Goal: Book appointment/travel/reservation

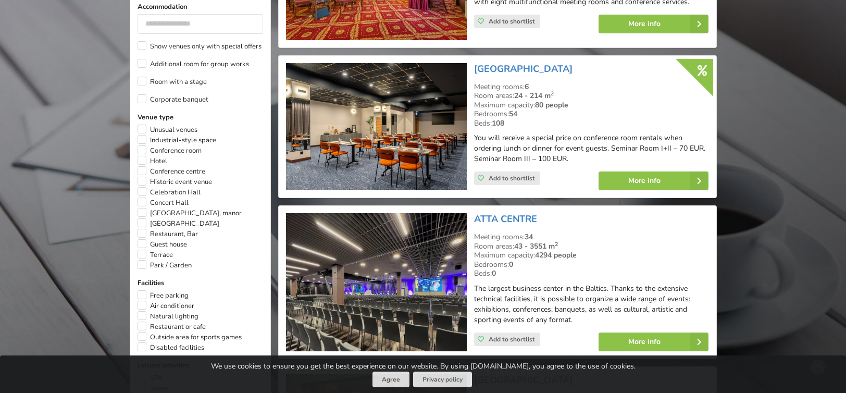
scroll to position [261, 0]
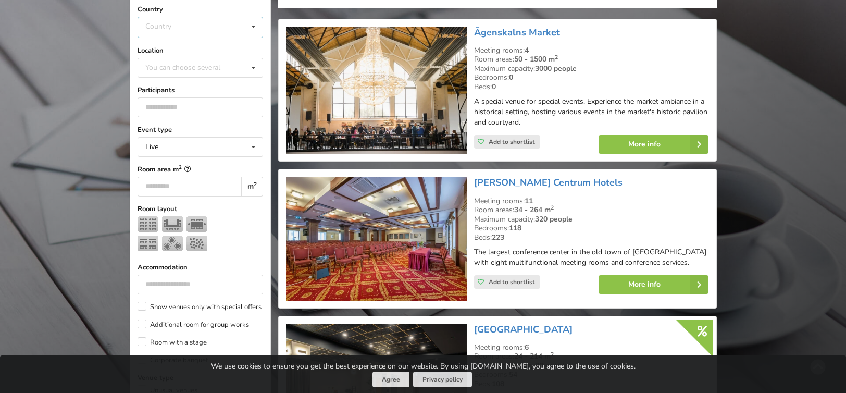
click at [224, 23] on div "Country Estonia Latvia Lithuania" at bounding box center [201, 27] width 126 height 21
click at [178, 66] on div "[GEOGRAPHIC_DATA]" at bounding box center [200, 66] width 125 height 19
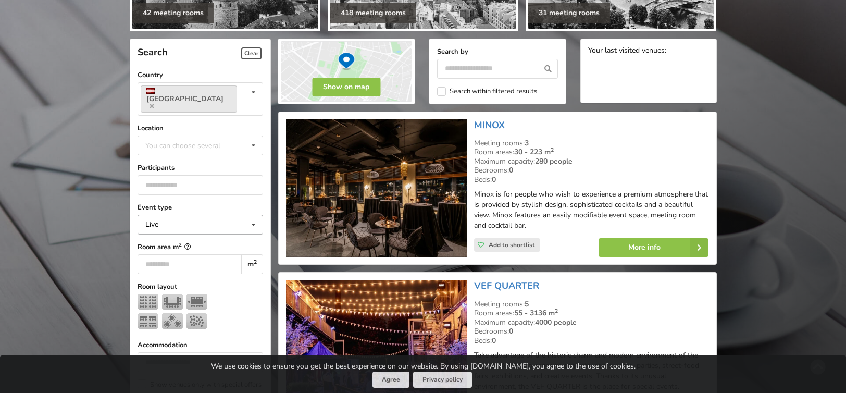
scroll to position [208, 0]
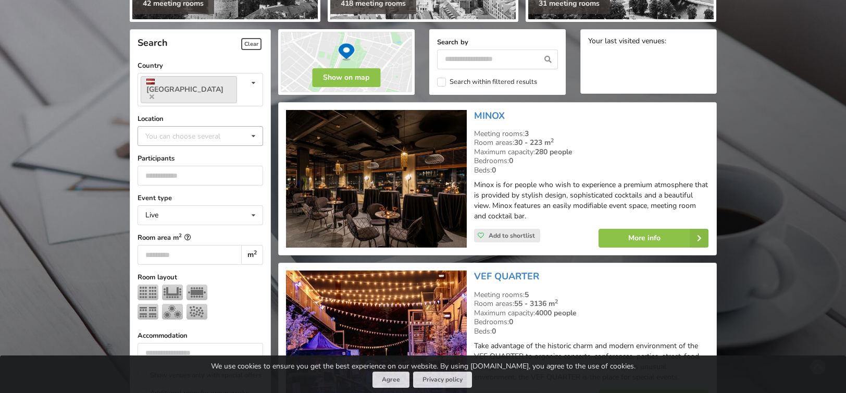
click at [217, 130] on div "You can choose several" at bounding box center [193, 136] width 101 height 12
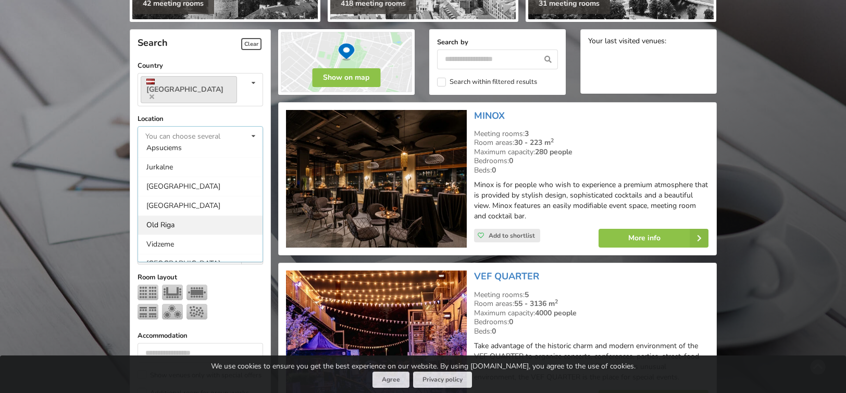
scroll to position [52, 0]
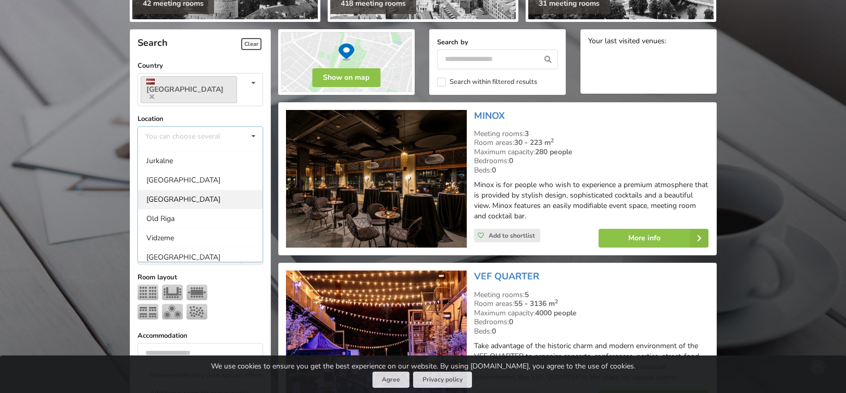
click at [167, 190] on div "[GEOGRAPHIC_DATA]" at bounding box center [200, 199] width 125 height 19
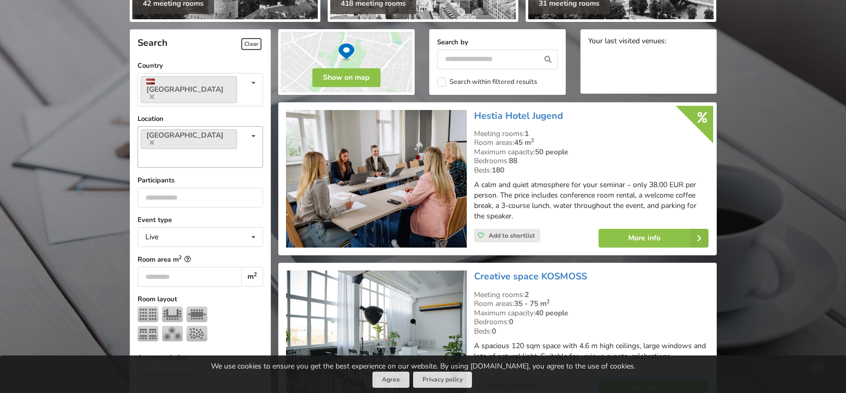
scroll to position [234, 0]
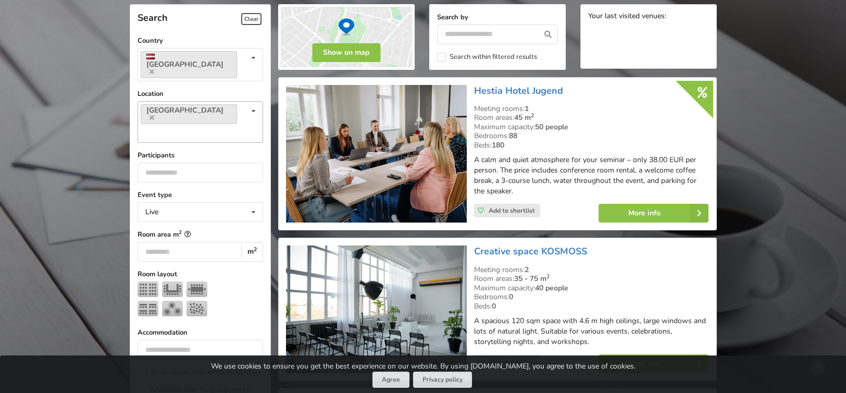
click at [247, 102] on icon at bounding box center [253, 111] width 15 height 19
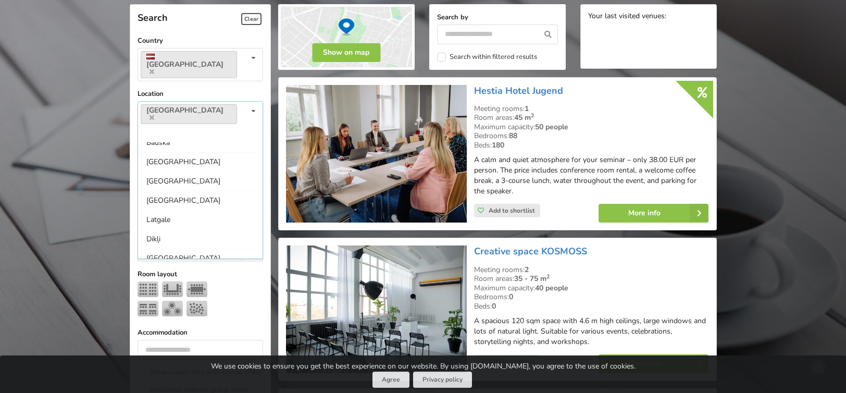
scroll to position [721, 0]
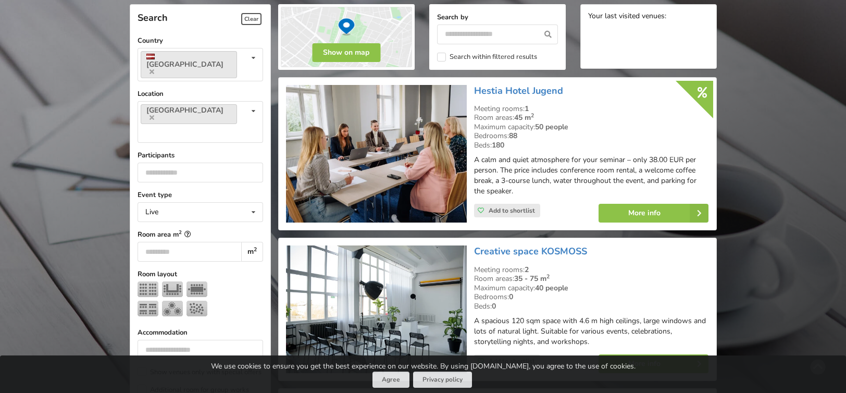
click at [252, 163] on input "*" at bounding box center [201, 173] width 126 height 20
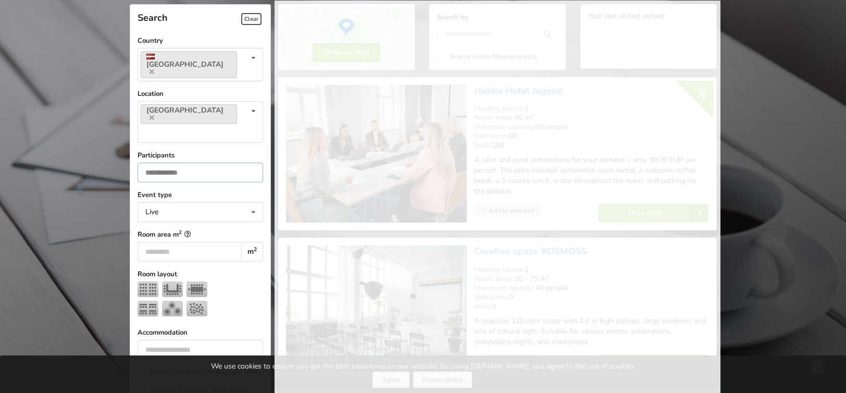
click at [252, 163] on input "*" at bounding box center [201, 173] width 126 height 20
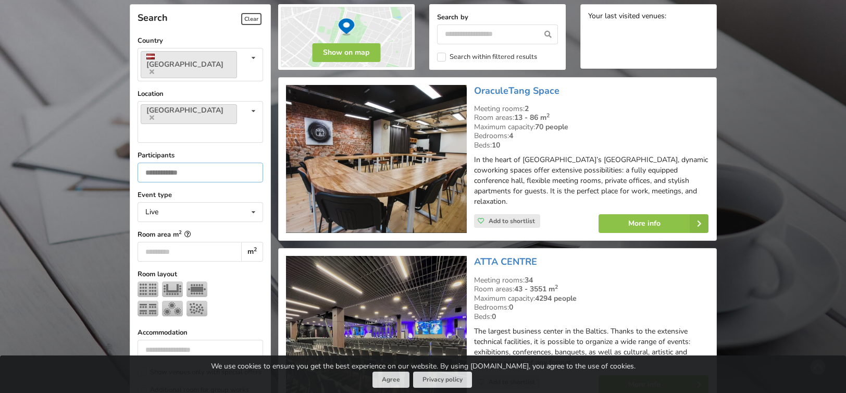
click at [252, 163] on input "*" at bounding box center [201, 173] width 126 height 20
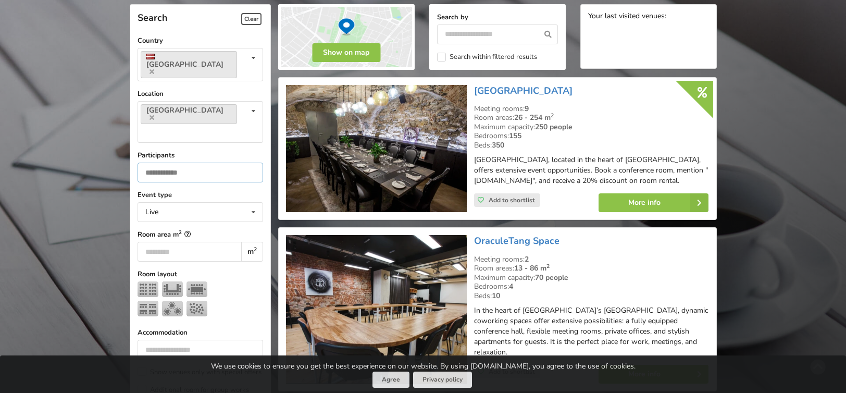
click at [252, 163] on input "*" at bounding box center [201, 173] width 126 height 20
click at [252, 163] on input "**" at bounding box center [201, 173] width 126 height 20
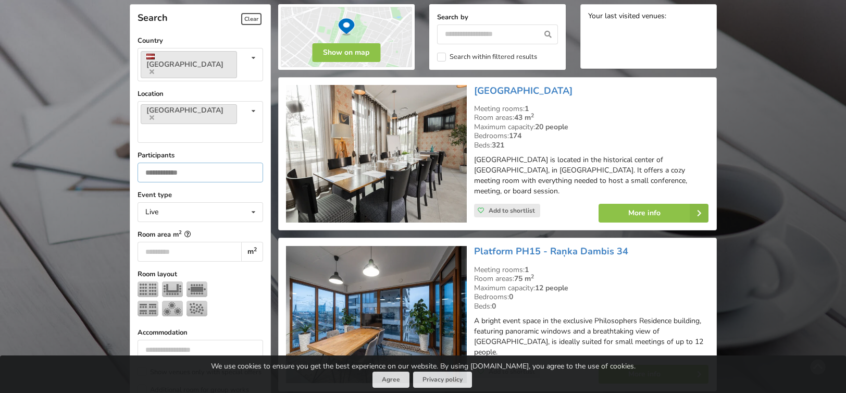
click at [252, 163] on input "**" at bounding box center [201, 173] width 126 height 20
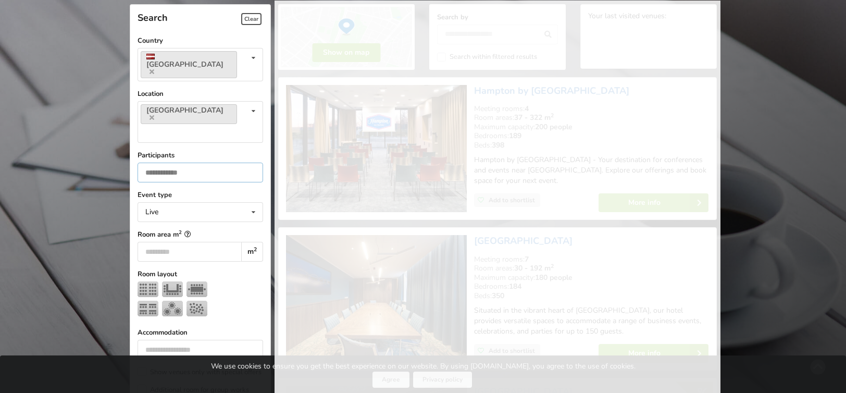
click at [252, 163] on input "**" at bounding box center [201, 173] width 126 height 20
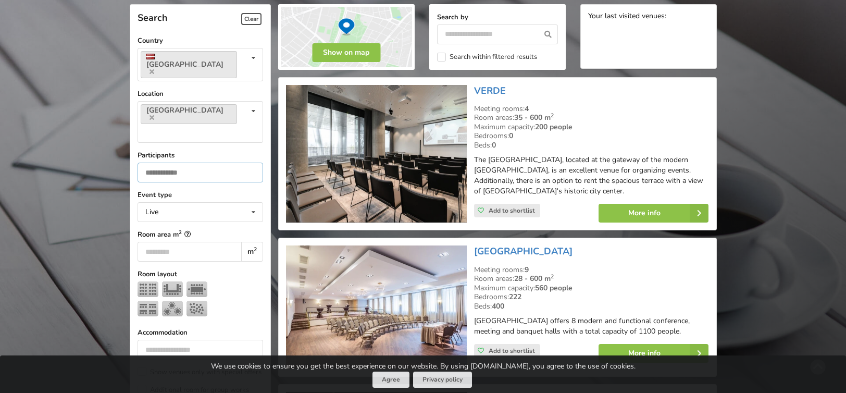
type input "**"
click at [252, 163] on input "**" at bounding box center [201, 173] width 126 height 20
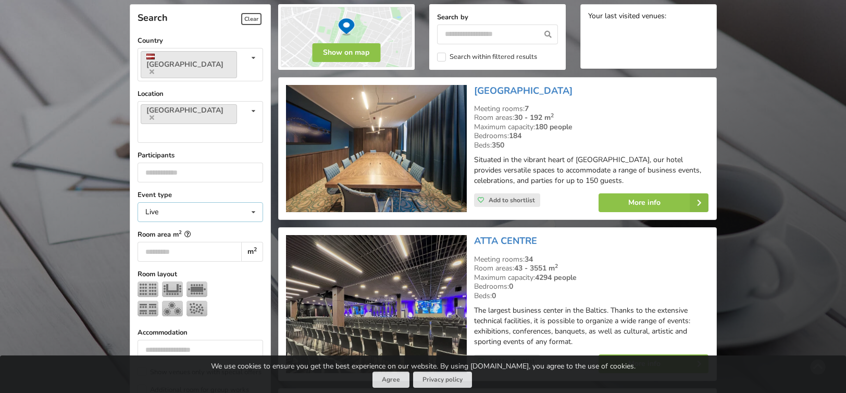
click at [204, 202] on div "Live Live Online Hybrid (Live + Online)" at bounding box center [201, 212] width 126 height 20
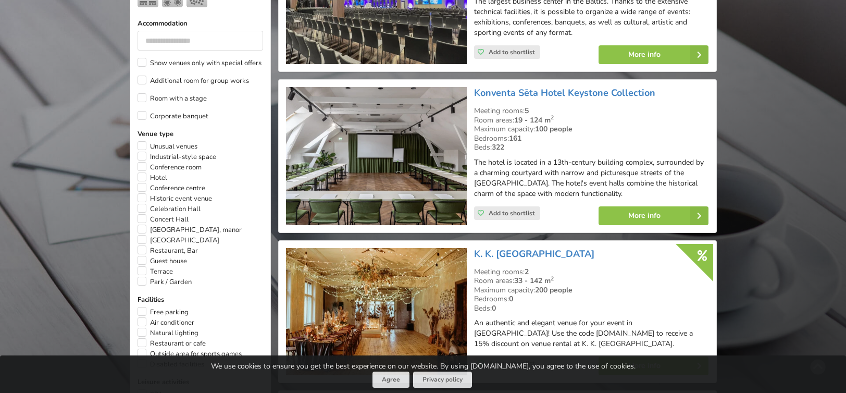
scroll to position [494, 0]
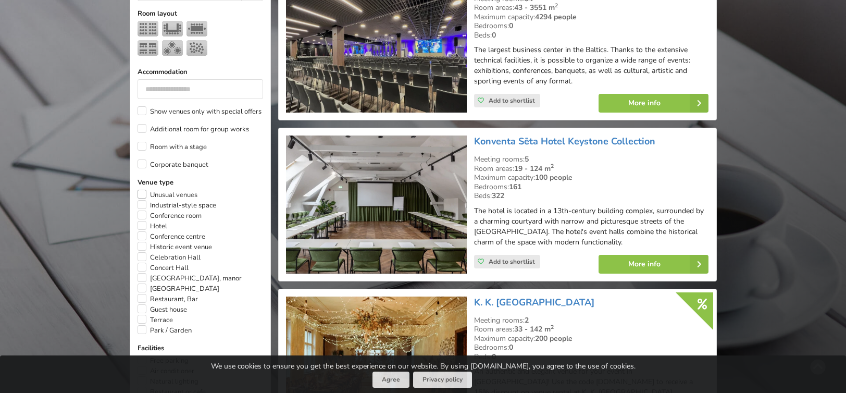
click at [141, 190] on label "Unusual venues" at bounding box center [168, 195] width 60 height 10
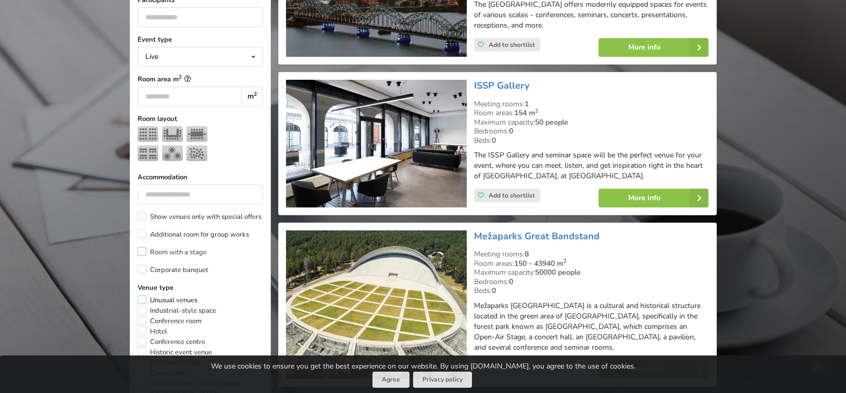
scroll to position [442, 0]
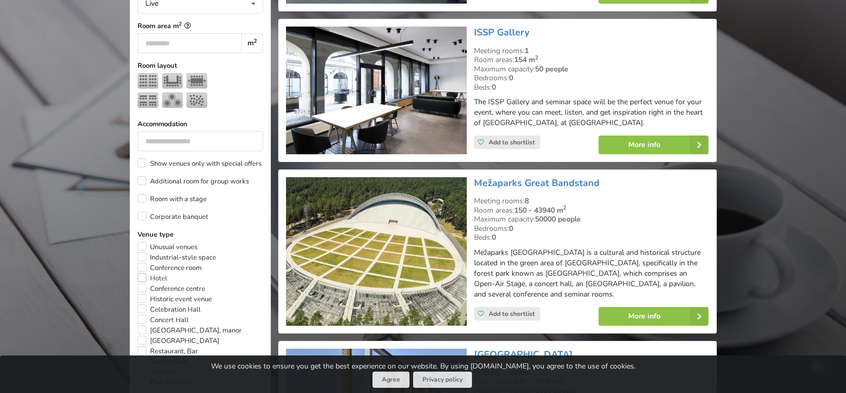
click at [141, 273] on label "Hotel" at bounding box center [153, 278] width 30 height 10
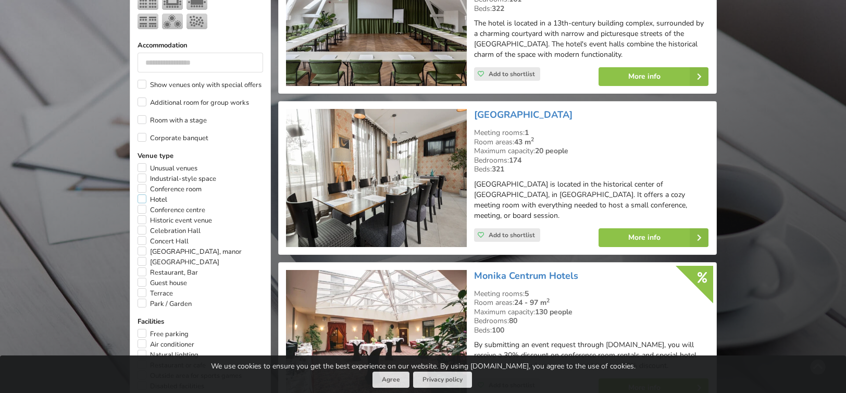
scroll to position [546, 0]
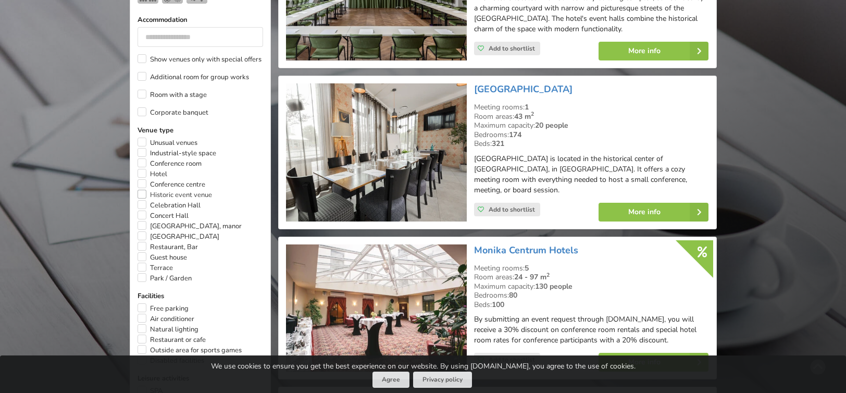
click at [142, 190] on label "Historic event venue" at bounding box center [175, 195] width 75 height 10
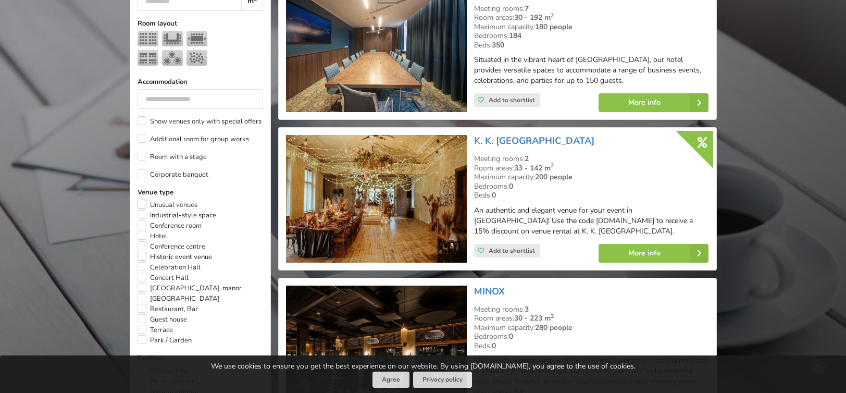
scroll to position [494, 0]
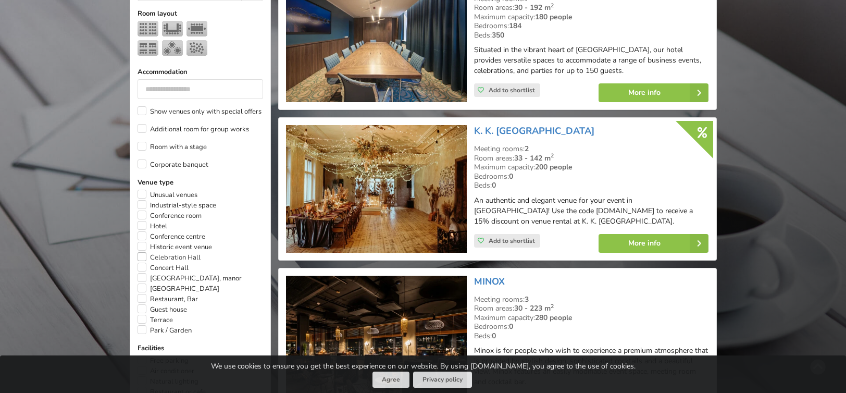
click at [144, 252] on label "Celebration Hall" at bounding box center [169, 257] width 63 height 10
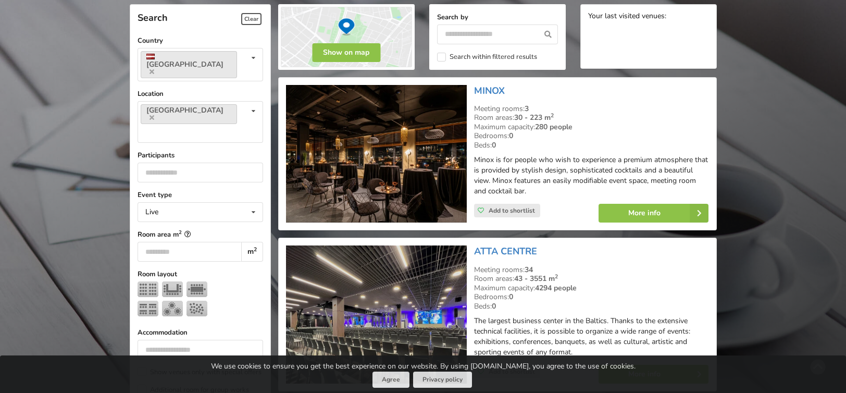
scroll to position [442, 0]
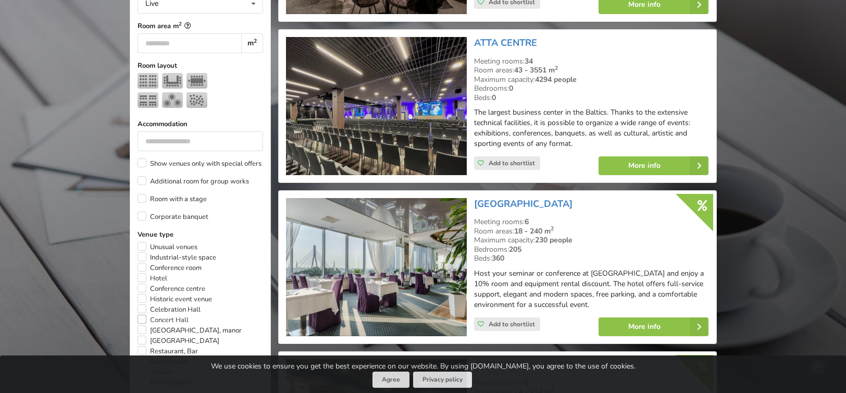
click at [144, 315] on label "Concert Hall" at bounding box center [163, 320] width 51 height 10
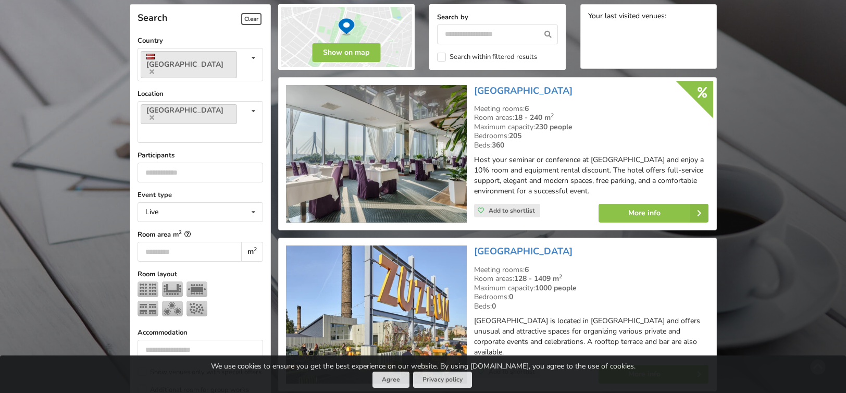
scroll to position [546, 0]
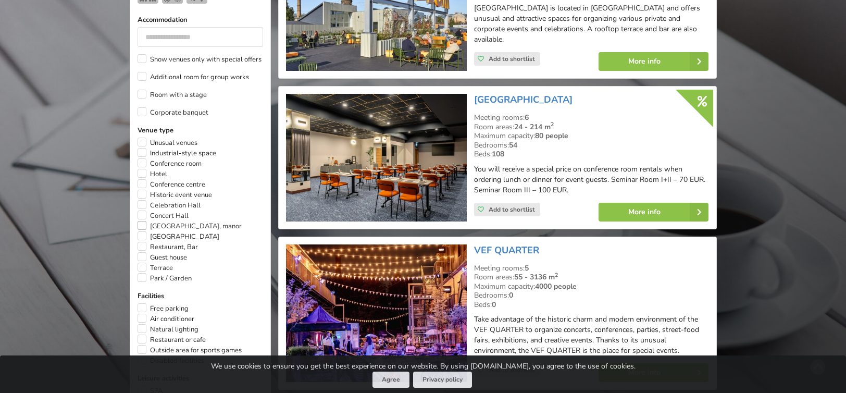
click at [140, 221] on label "[GEOGRAPHIC_DATA], manor" at bounding box center [190, 226] width 104 height 10
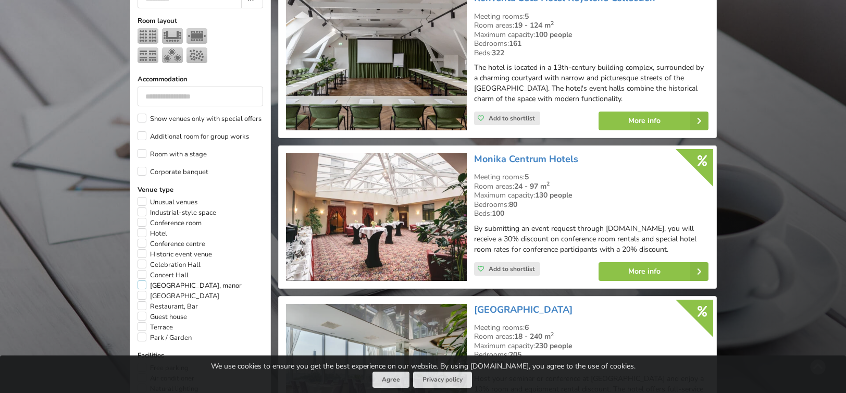
scroll to position [598, 0]
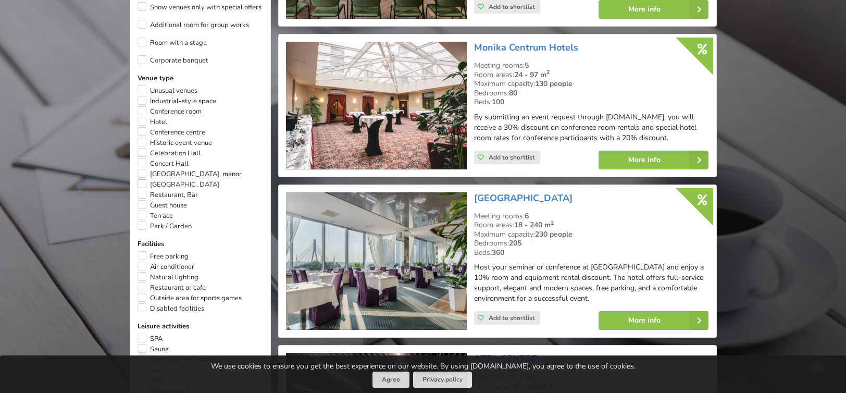
click at [141, 179] on label "[GEOGRAPHIC_DATA]" at bounding box center [179, 184] width 82 height 10
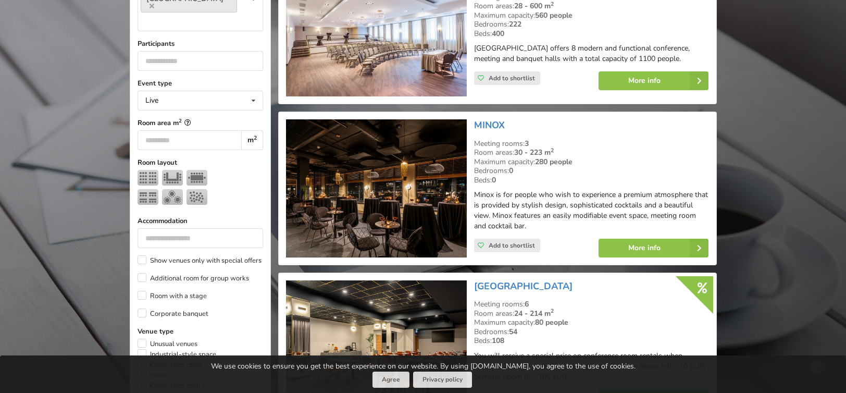
scroll to position [494, 0]
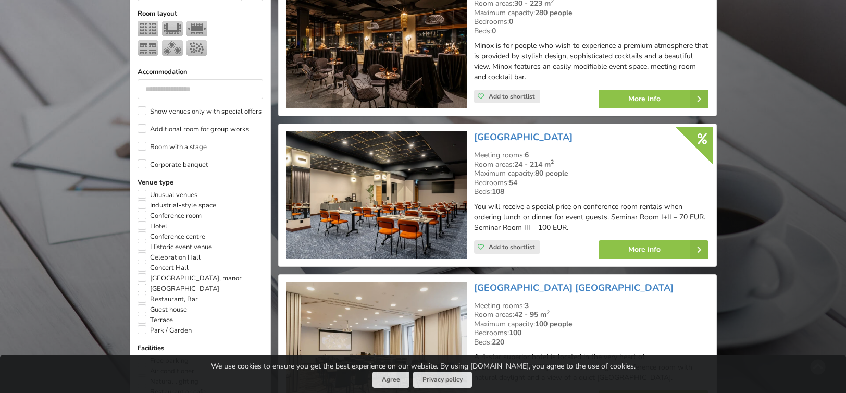
click at [139, 284] on label "[GEOGRAPHIC_DATA]" at bounding box center [179, 289] width 82 height 10
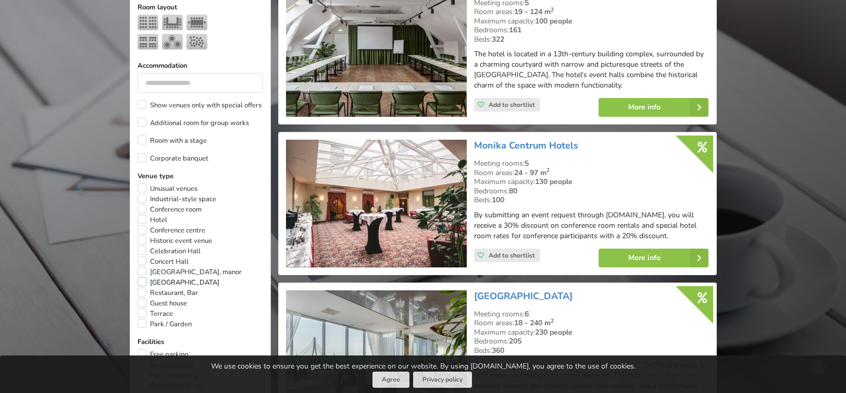
scroll to position [546, 0]
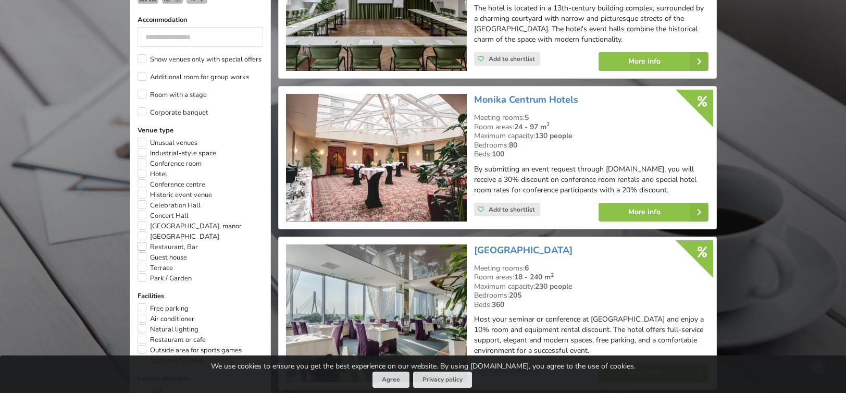
click at [143, 242] on label "Restaurant, Bar" at bounding box center [168, 247] width 60 height 10
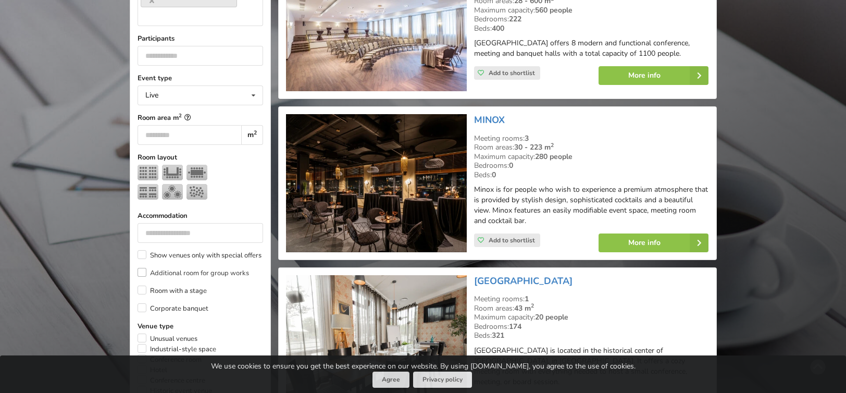
scroll to position [546, 0]
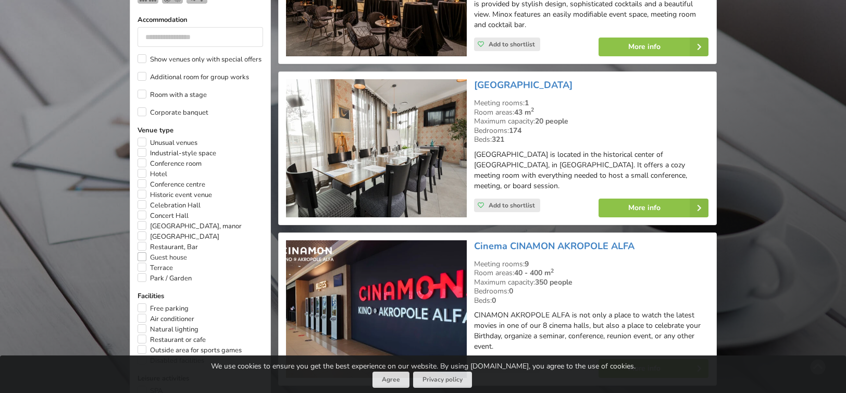
click at [140, 252] on label "Guest house" at bounding box center [163, 257] width 50 height 10
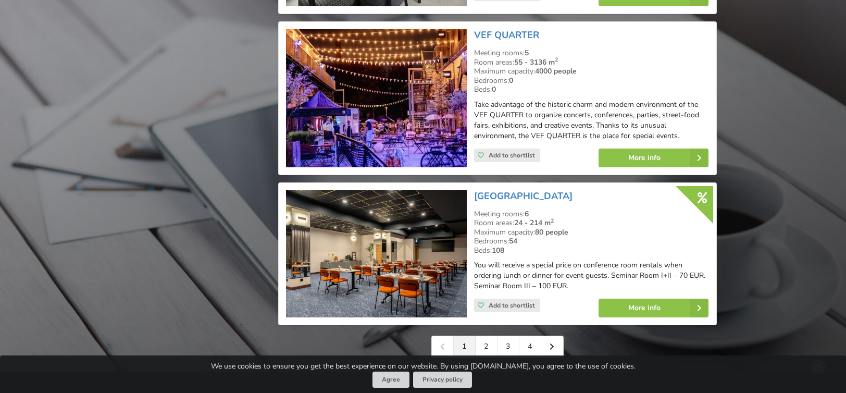
scroll to position [2318, 0]
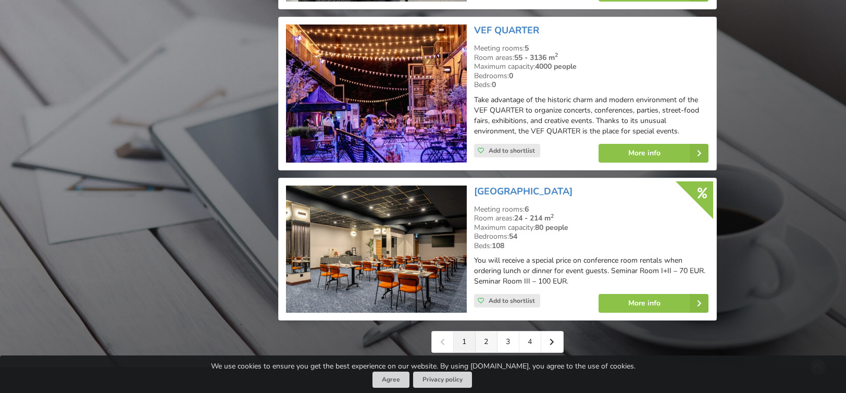
click at [493, 332] on link "2" at bounding box center [487, 342] width 22 height 21
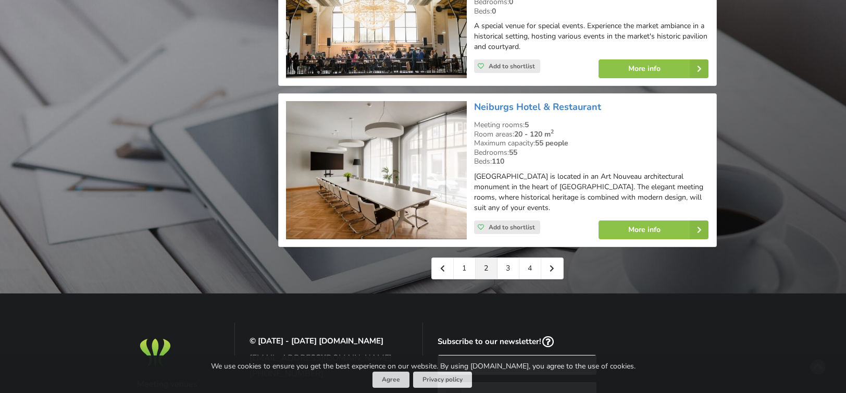
scroll to position [2398, 0]
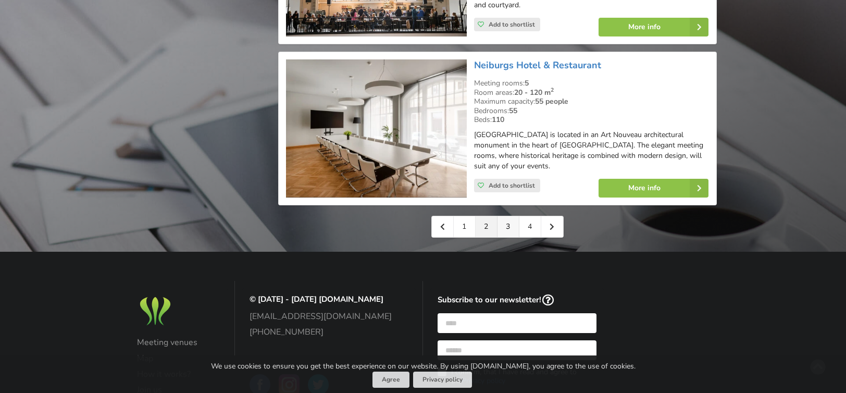
click at [509, 216] on link "3" at bounding box center [509, 226] width 22 height 21
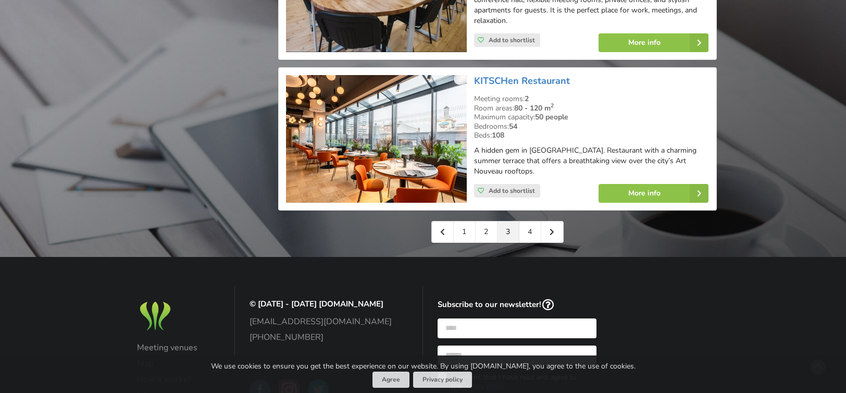
scroll to position [2501, 0]
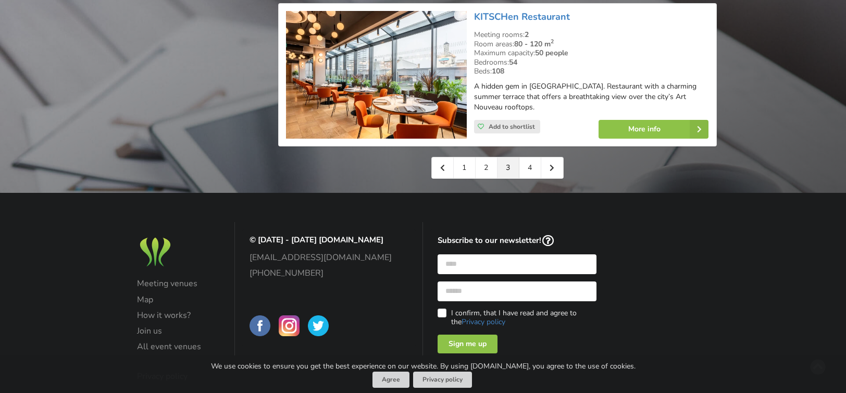
drag, startPoint x: 531, startPoint y: 136, endPoint x: 534, endPoint y: 143, distance: 7.3
click at [531, 157] on link "4" at bounding box center [531, 167] width 22 height 21
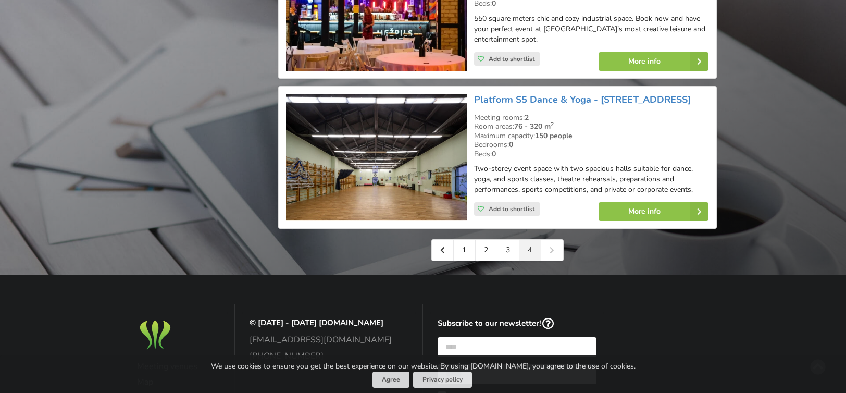
scroll to position [2293, 0]
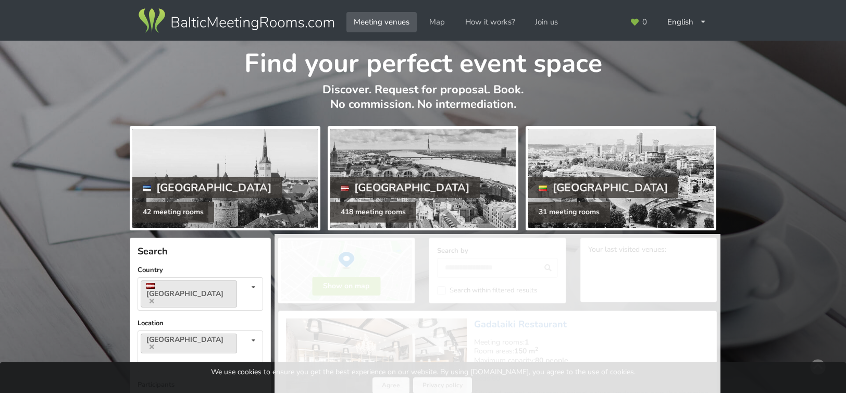
scroll to position [2434, 0]
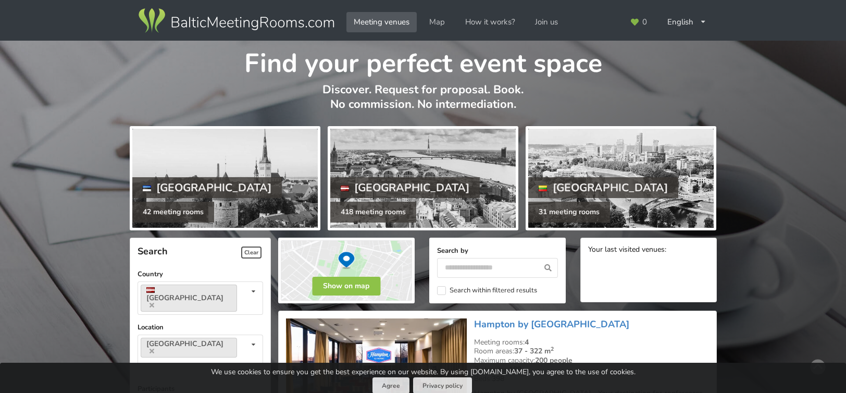
scroll to position [2398, 0]
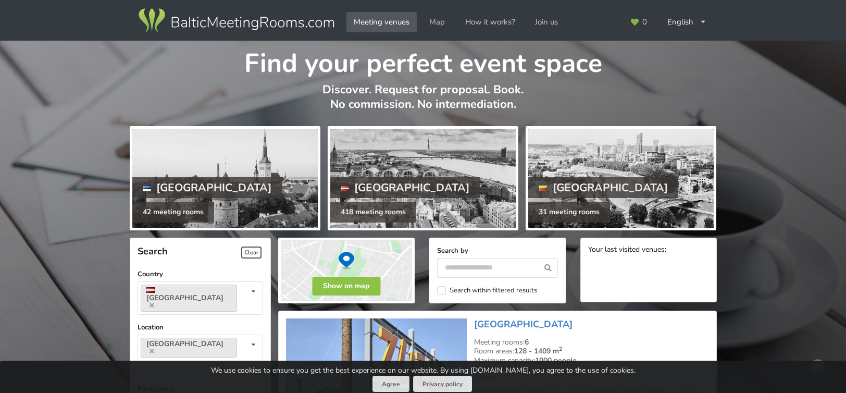
scroll to position [2318, 0]
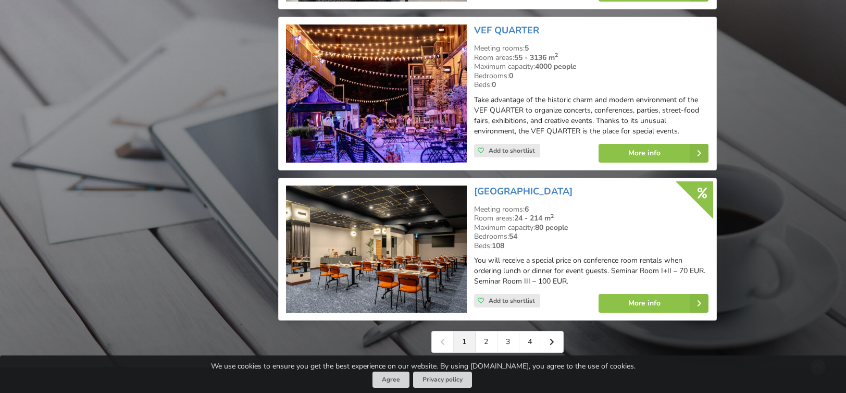
type input "**"
